Goal: Find specific page/section: Find specific page/section

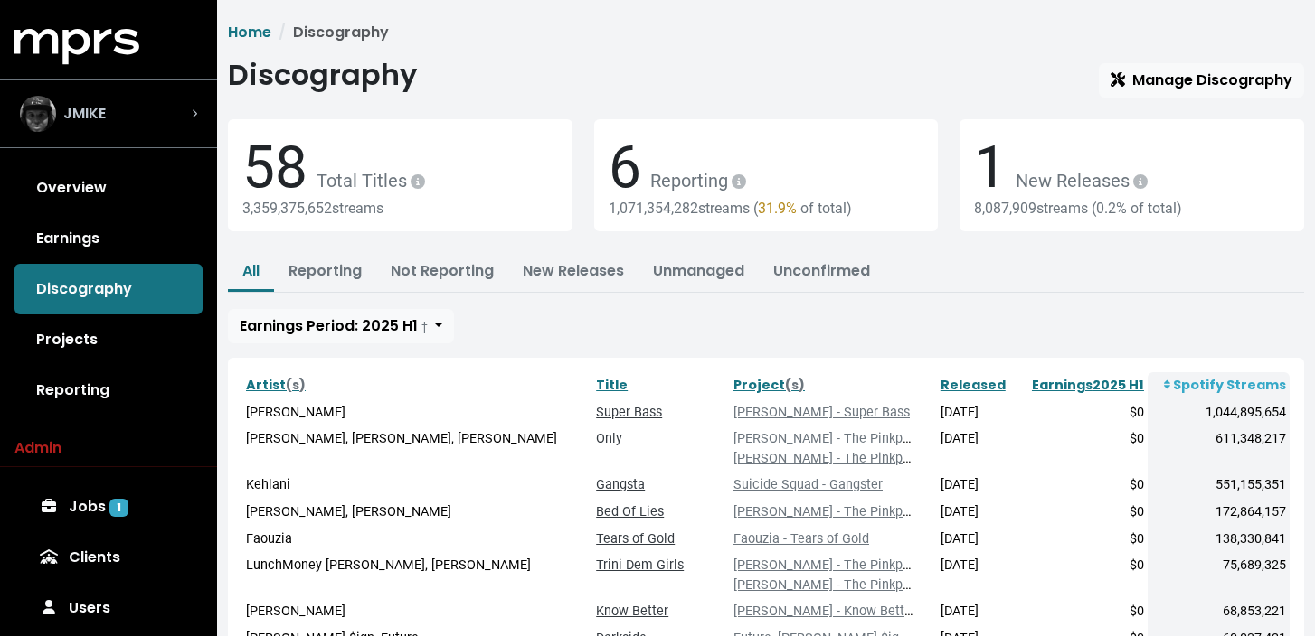
scroll to position [213, 0]
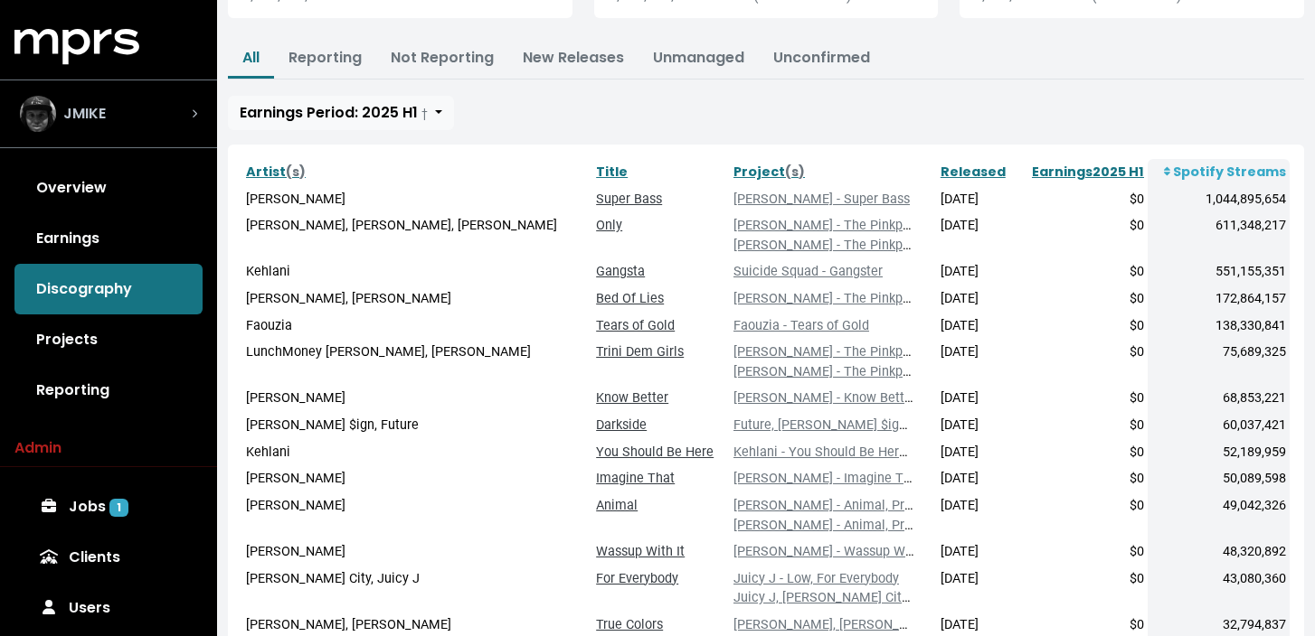
click at [158, 116] on div "JMIKE" at bounding box center [108, 114] width 177 height 36
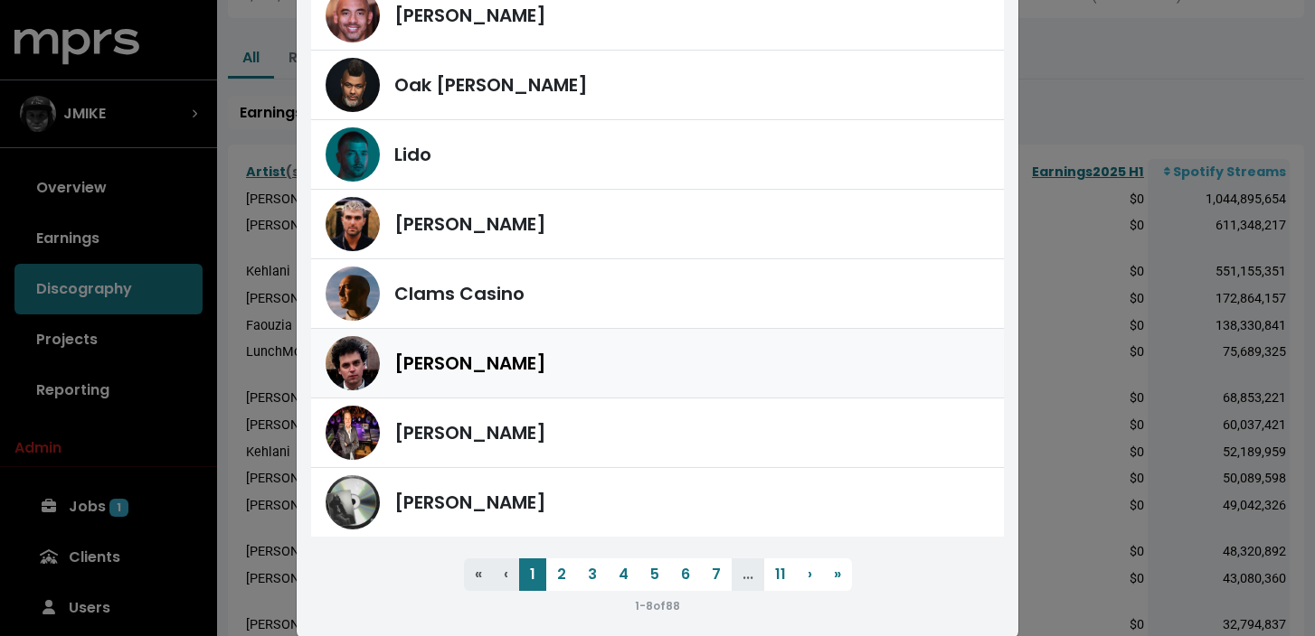
scroll to position [184, 0]
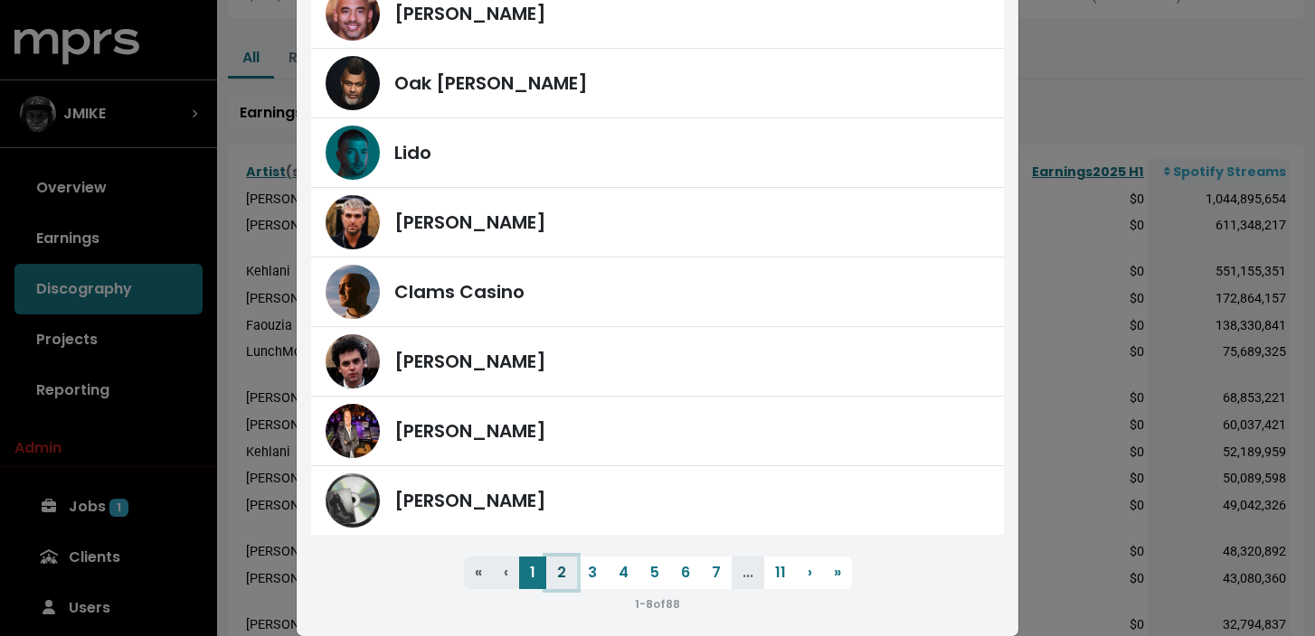
click at [562, 576] on button "2" at bounding box center [561, 573] width 31 height 33
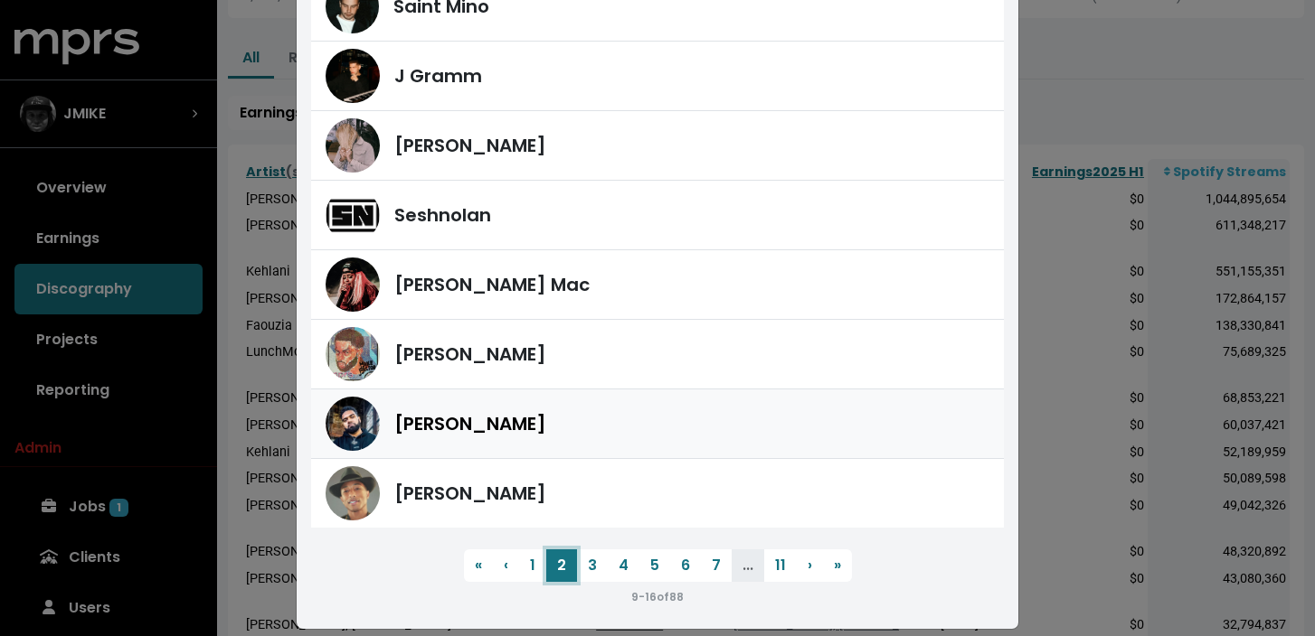
scroll to position [193, 0]
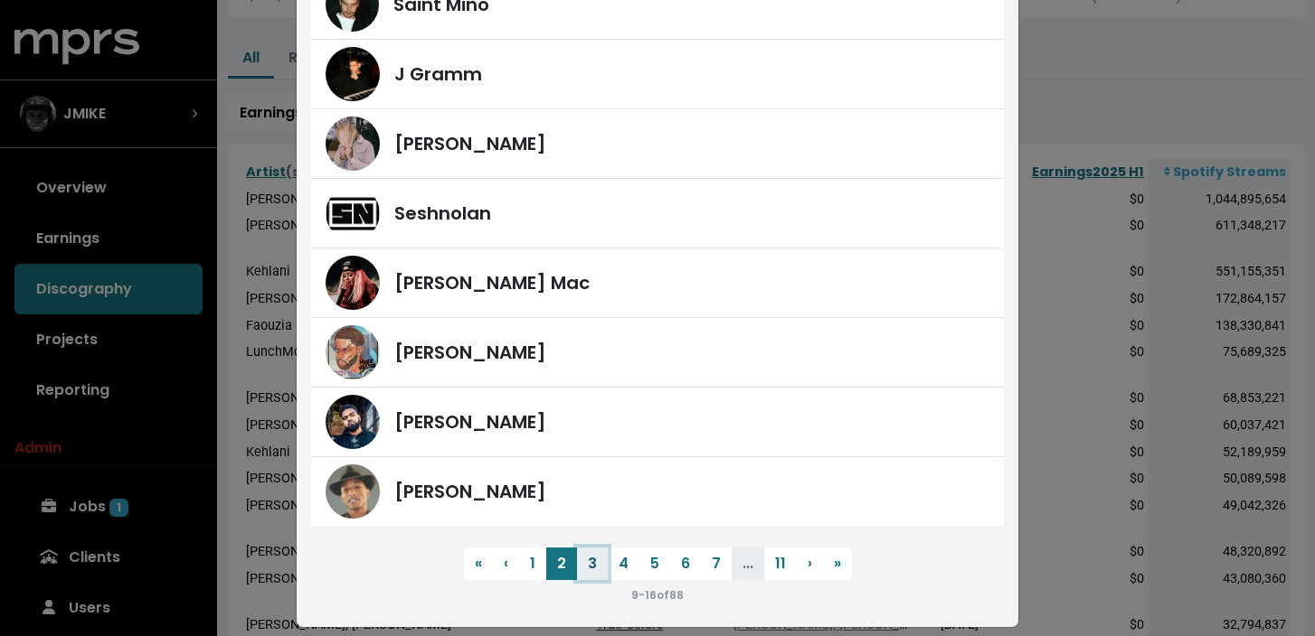
click at [598, 570] on button "3" at bounding box center [592, 564] width 31 height 33
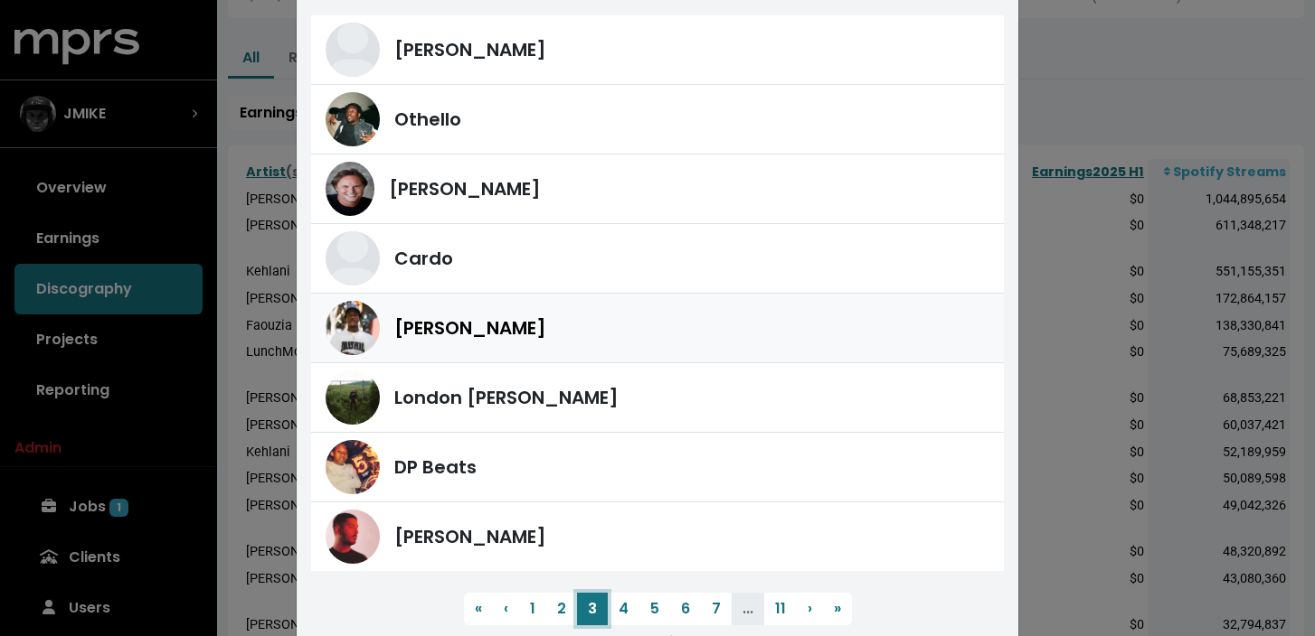
scroll to position [153, 0]
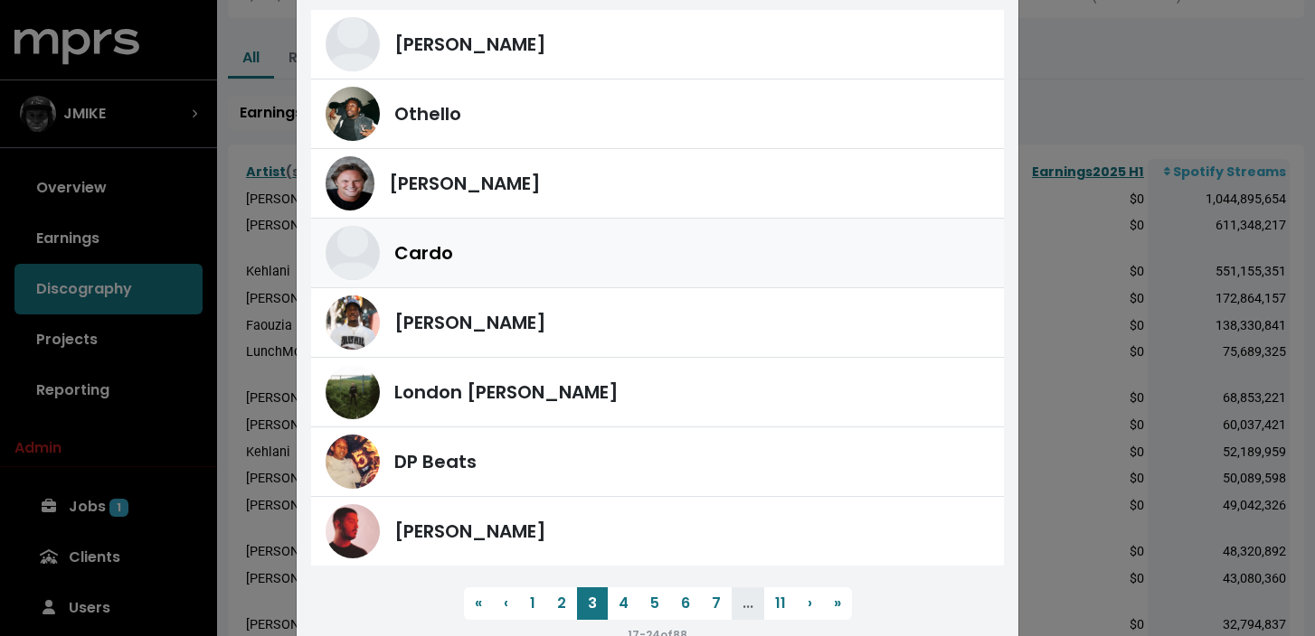
click at [596, 274] on div "Cardo" at bounding box center [657, 253] width 664 height 54
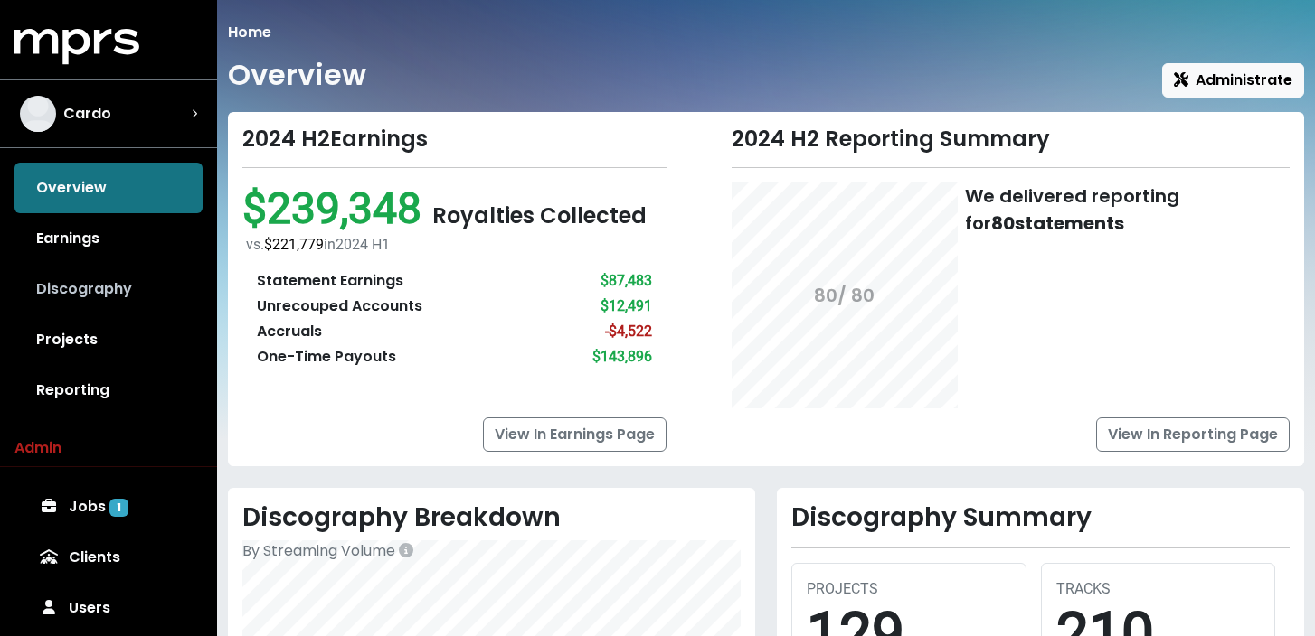
click at [156, 290] on link "Discography" at bounding box center [108, 289] width 188 height 51
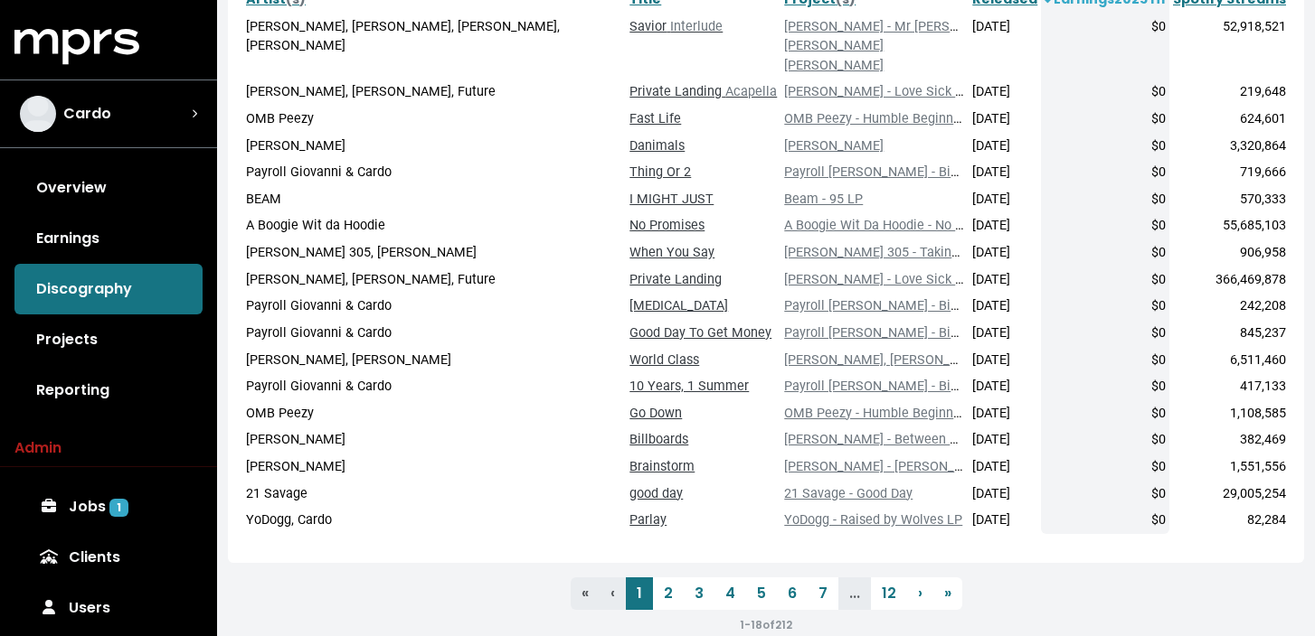
scroll to position [383, 0]
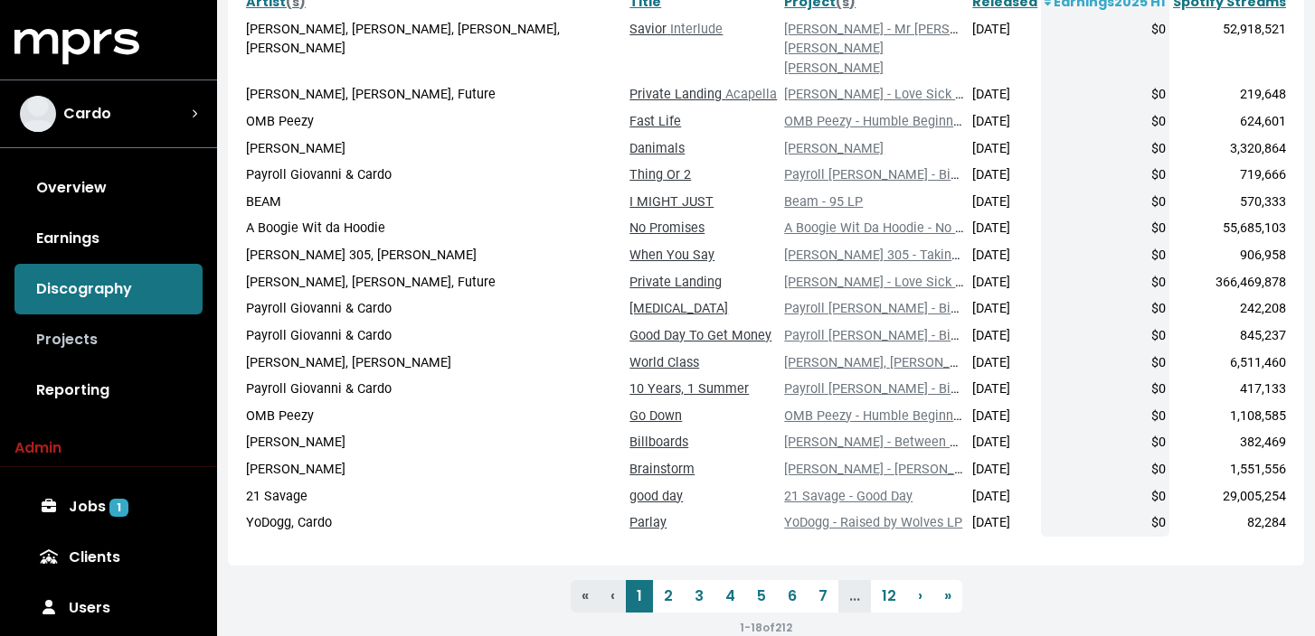
click at [123, 344] on link "Projects" at bounding box center [108, 340] width 188 height 51
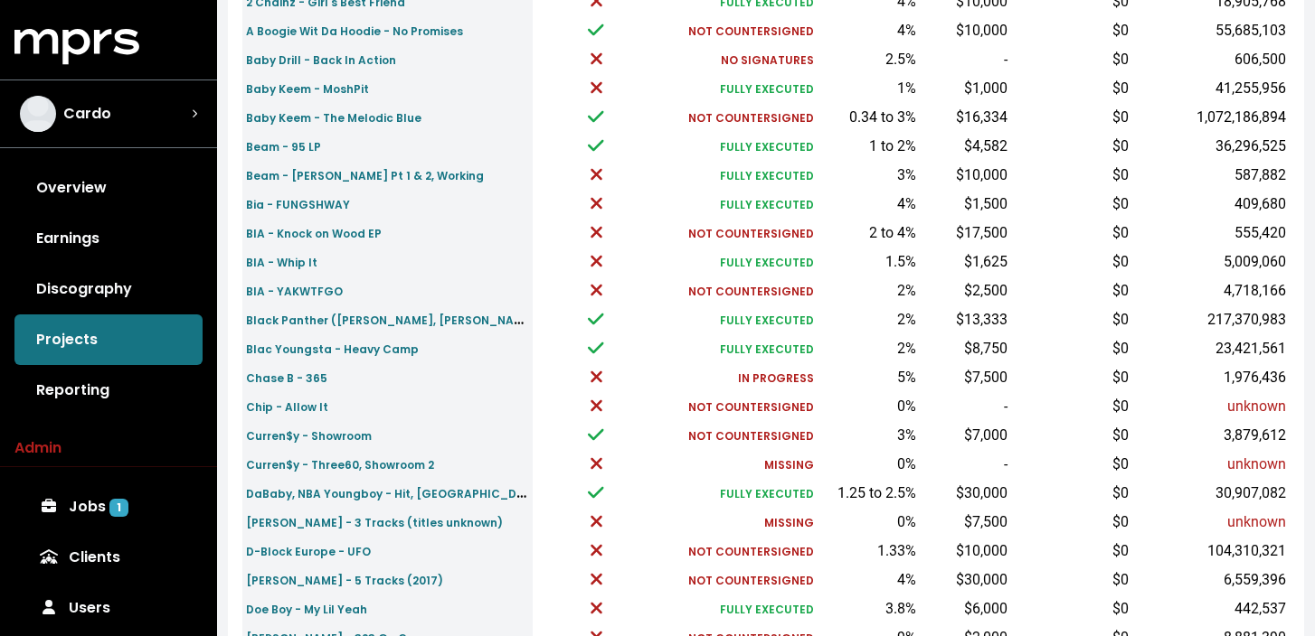
scroll to position [426, 0]
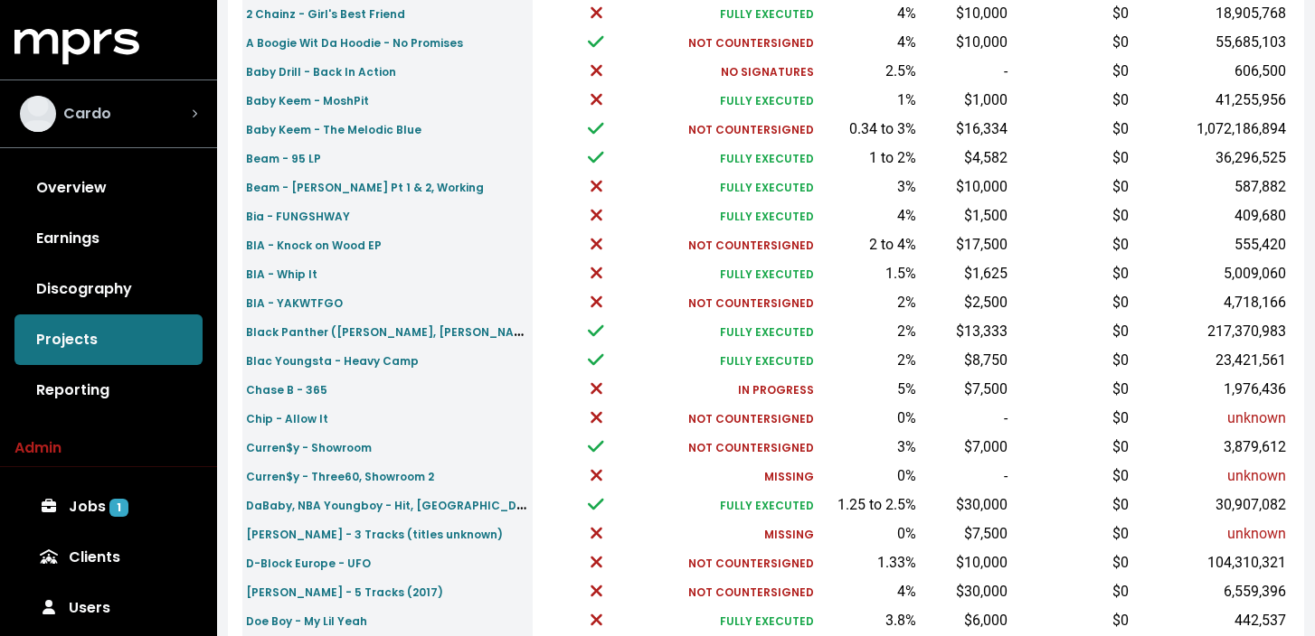
click at [149, 106] on div "Cardo" at bounding box center [108, 114] width 177 height 36
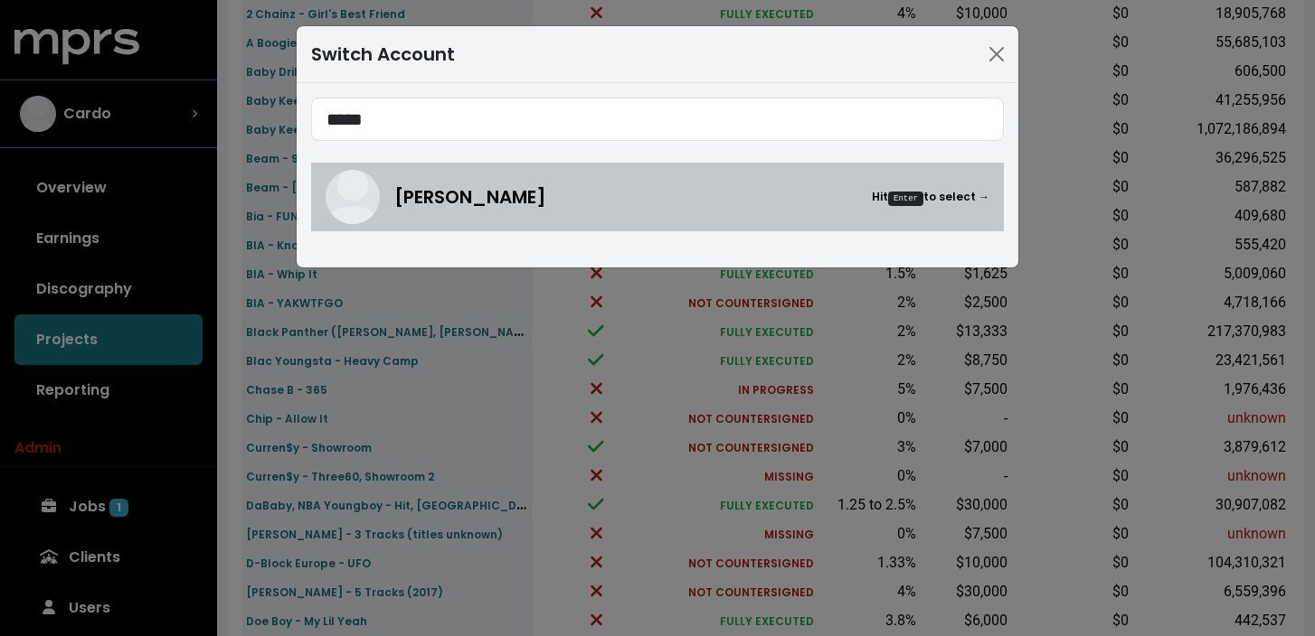
type input "****"
click at [494, 193] on span "[PERSON_NAME]" at bounding box center [470, 197] width 152 height 27
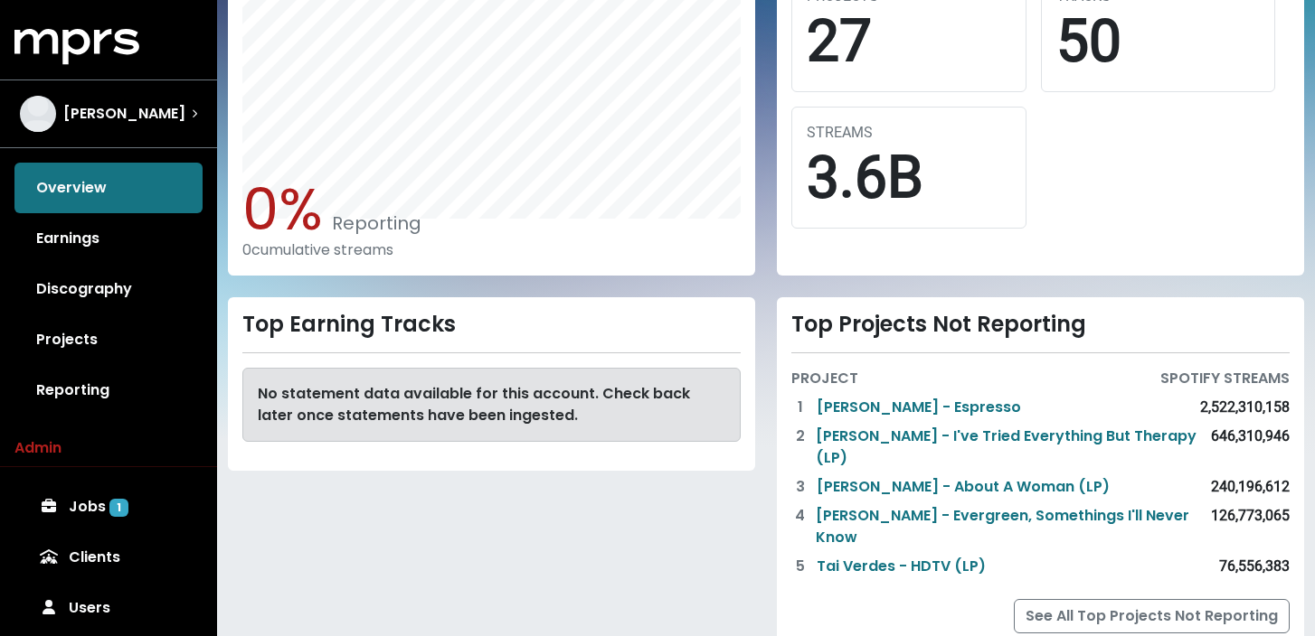
scroll to position [335, 0]
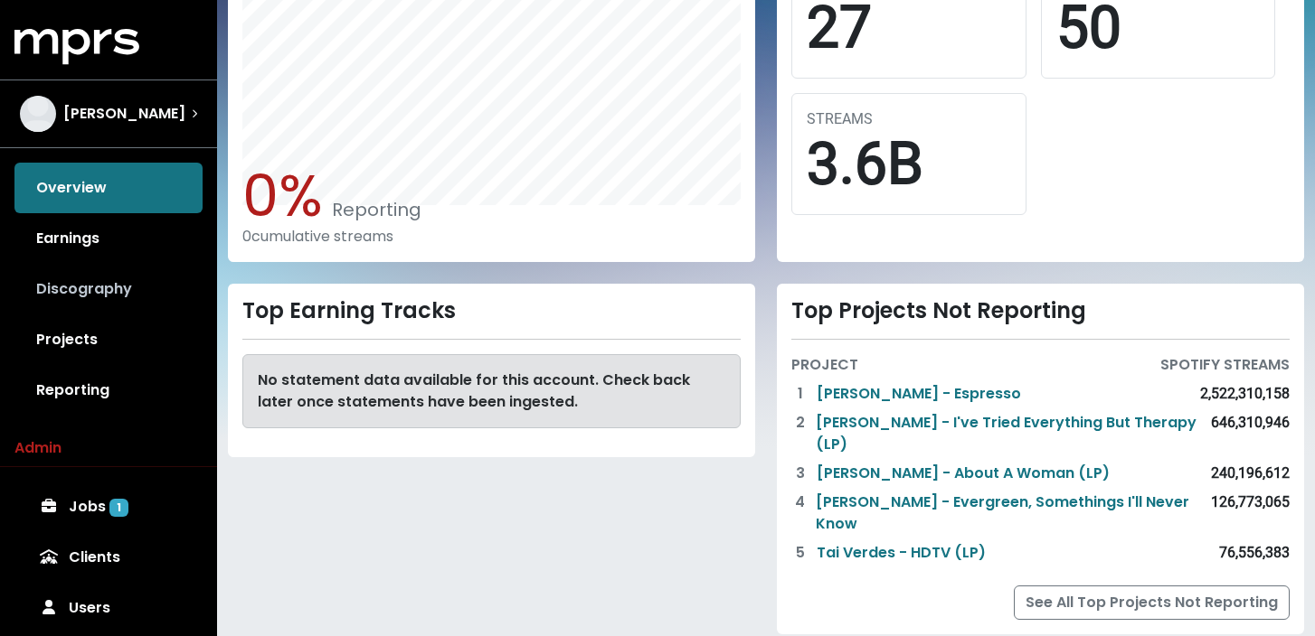
click at [89, 299] on link "Discography" at bounding box center [108, 289] width 188 height 51
